Goal: Task Accomplishment & Management: Complete application form

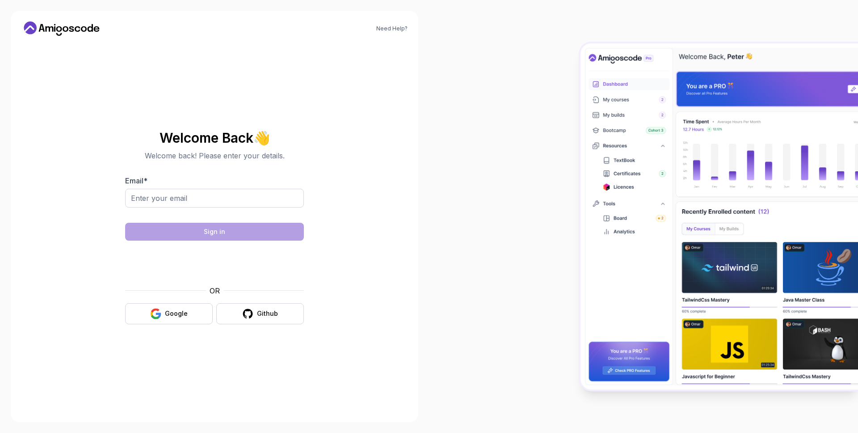
click at [191, 316] on button "Google" at bounding box center [169, 313] width 88 height 21
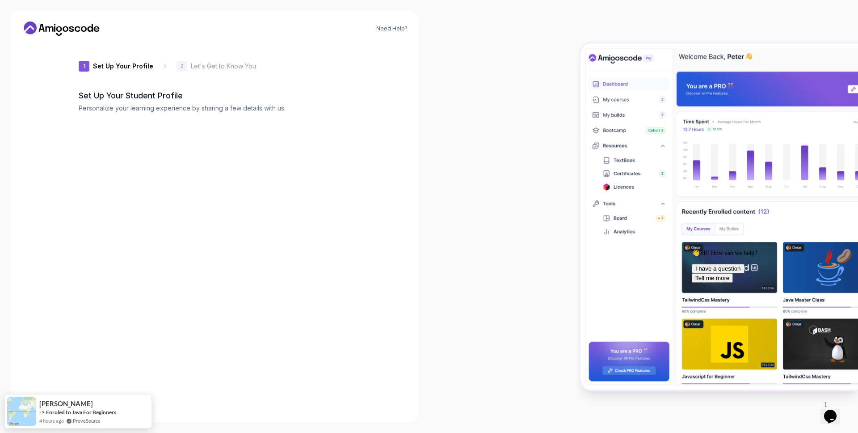
type input "luckybison16350"
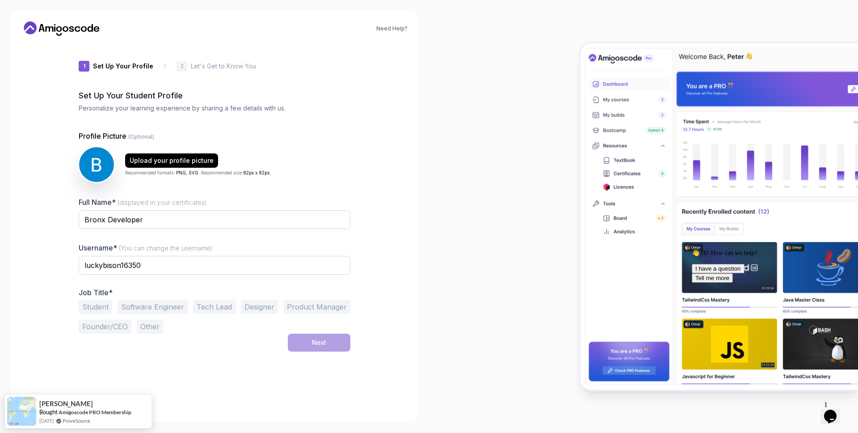
click at [135, 338] on div "Next" at bounding box center [215, 342] width 272 height 18
click at [160, 302] on button "Software Engineer" at bounding box center [153, 306] width 70 height 14
click at [306, 338] on button "Next" at bounding box center [319, 342] width 63 height 18
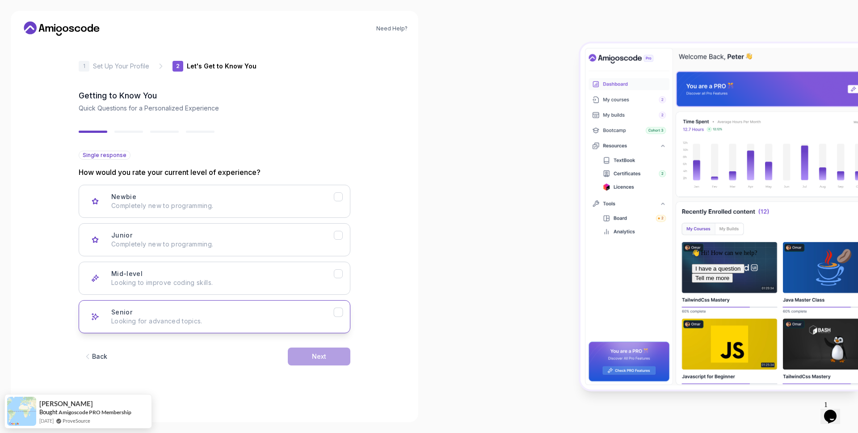
click at [168, 324] on p "Looking for advanced topics." at bounding box center [222, 320] width 223 height 9
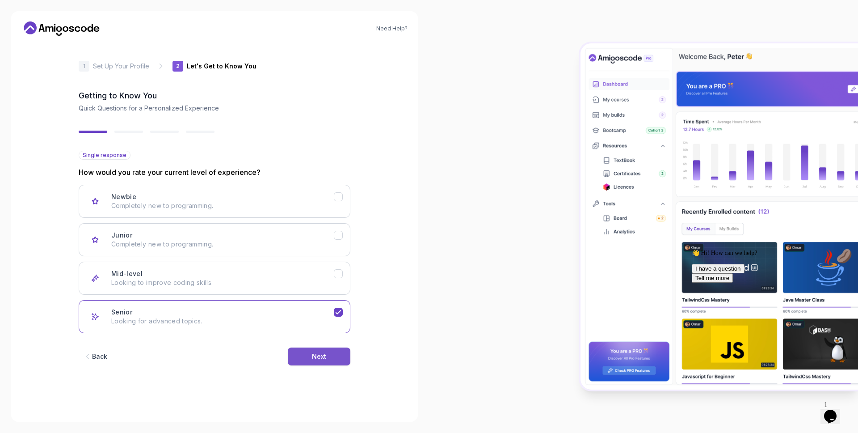
click at [324, 357] on div "Next" at bounding box center [319, 356] width 14 height 9
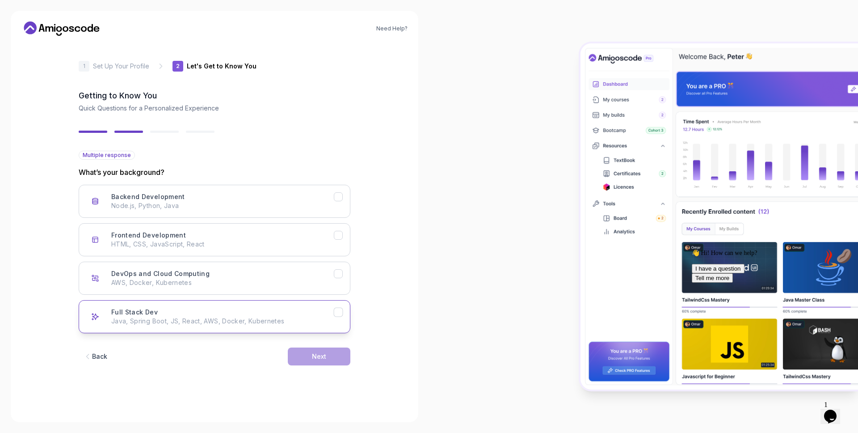
click at [177, 317] on p "Java, Spring Boot, JS, React, AWS, Docker, Kubernetes" at bounding box center [222, 320] width 223 height 9
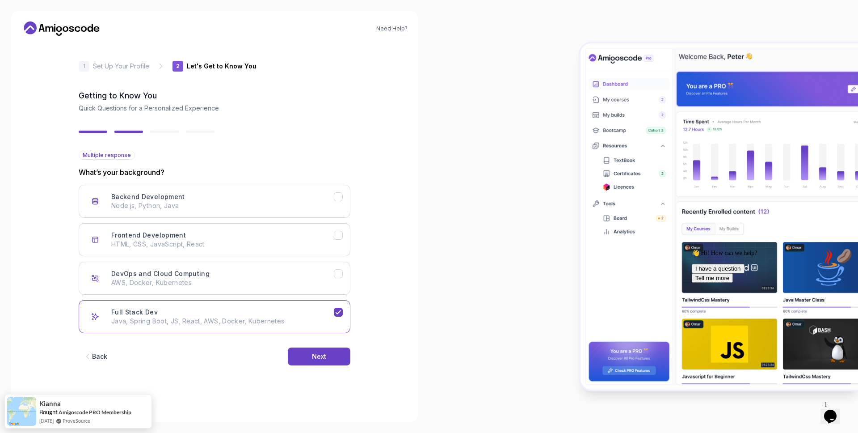
click at [282, 358] on div "Back Next" at bounding box center [215, 356] width 272 height 46
click at [321, 354] on div "Next" at bounding box center [319, 356] width 14 height 9
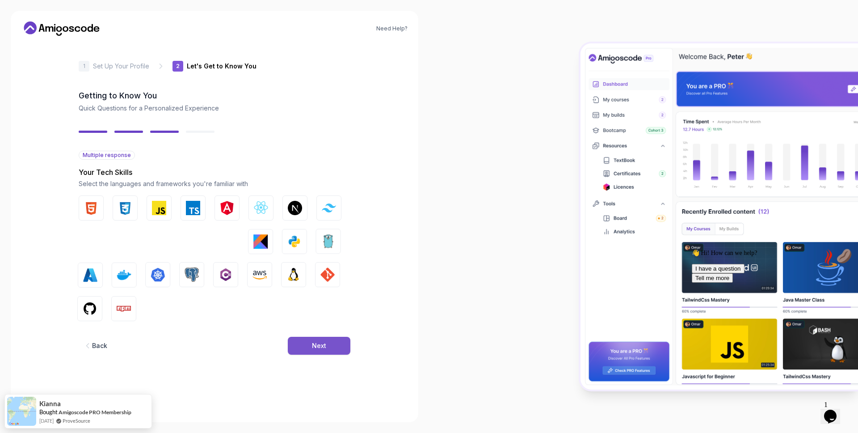
click at [320, 348] on div "Next" at bounding box center [319, 345] width 14 height 9
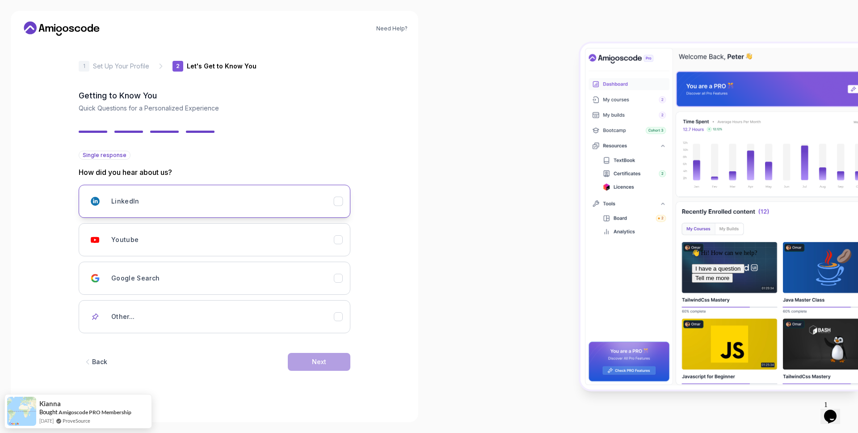
click at [142, 199] on div "LinkedIn" at bounding box center [222, 201] width 223 height 18
click at [322, 358] on div "Next" at bounding box center [319, 361] width 14 height 9
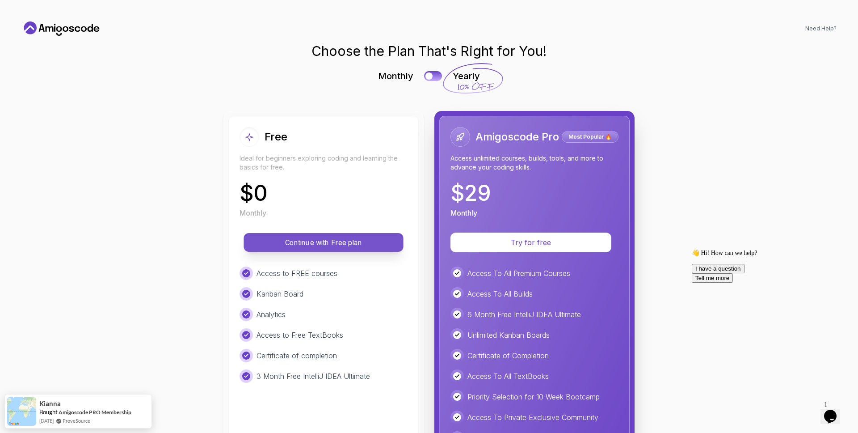
click at [321, 245] on p "Continue with Free plan" at bounding box center [323, 242] width 139 height 10
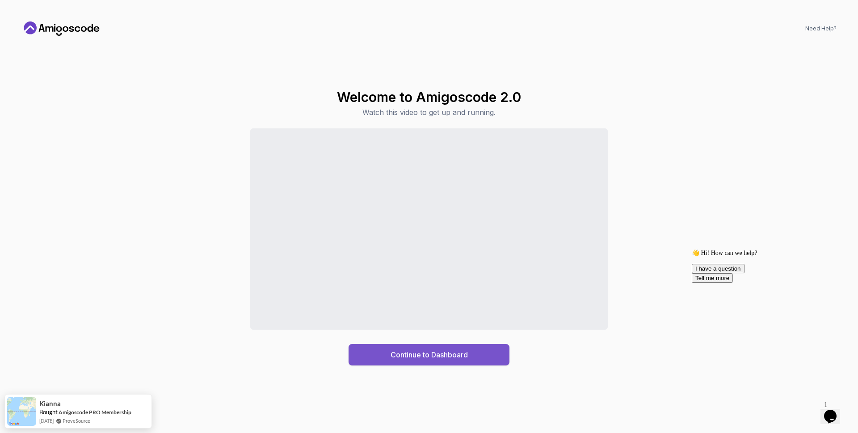
click at [418, 353] on div "Continue to Dashboard" at bounding box center [429, 354] width 77 height 11
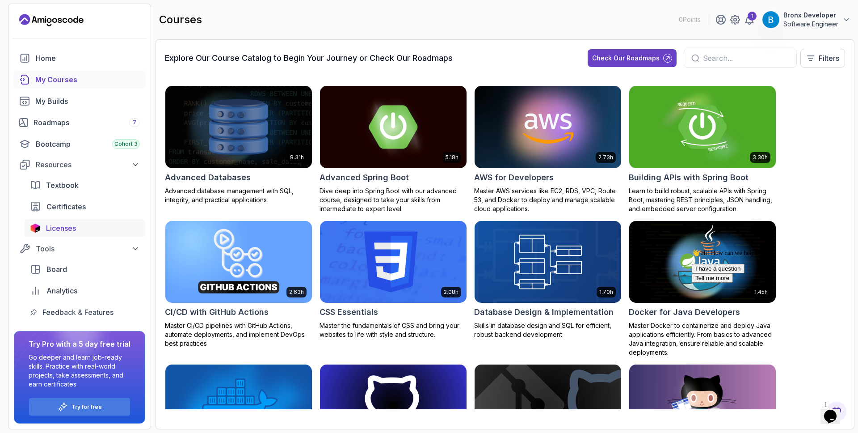
click at [85, 231] on div "Licenses" at bounding box center [93, 228] width 94 height 11
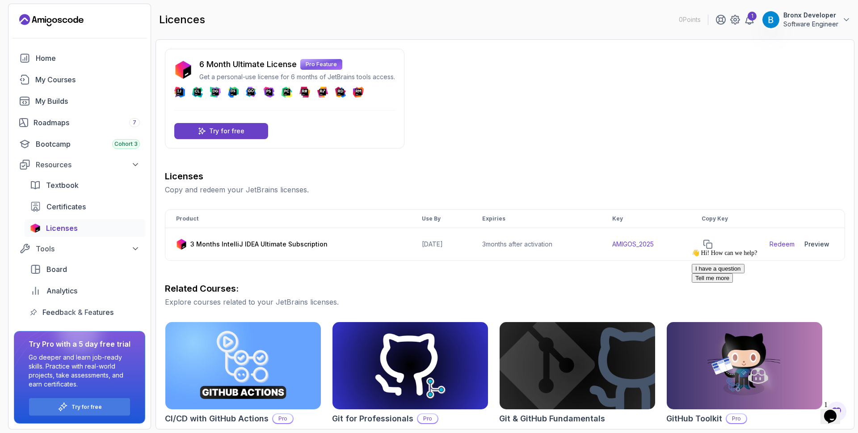
click at [716, 249] on div "👋 Hi! How can we help? I have a question Tell me more" at bounding box center [772, 266] width 161 height 34
click at [712, 244] on icon "copy-button" at bounding box center [708, 244] width 9 height 9
click at [484, 136] on div "6 Month Ultimate License Pro Feature Get a personal-use license for 6 months of…" at bounding box center [505, 319] width 680 height 540
click at [481, 135] on div "6 Month Ultimate License Pro Feature Get a personal-use license for 6 months of…" at bounding box center [505, 319] width 680 height 540
